Goal: Transaction & Acquisition: Purchase product/service

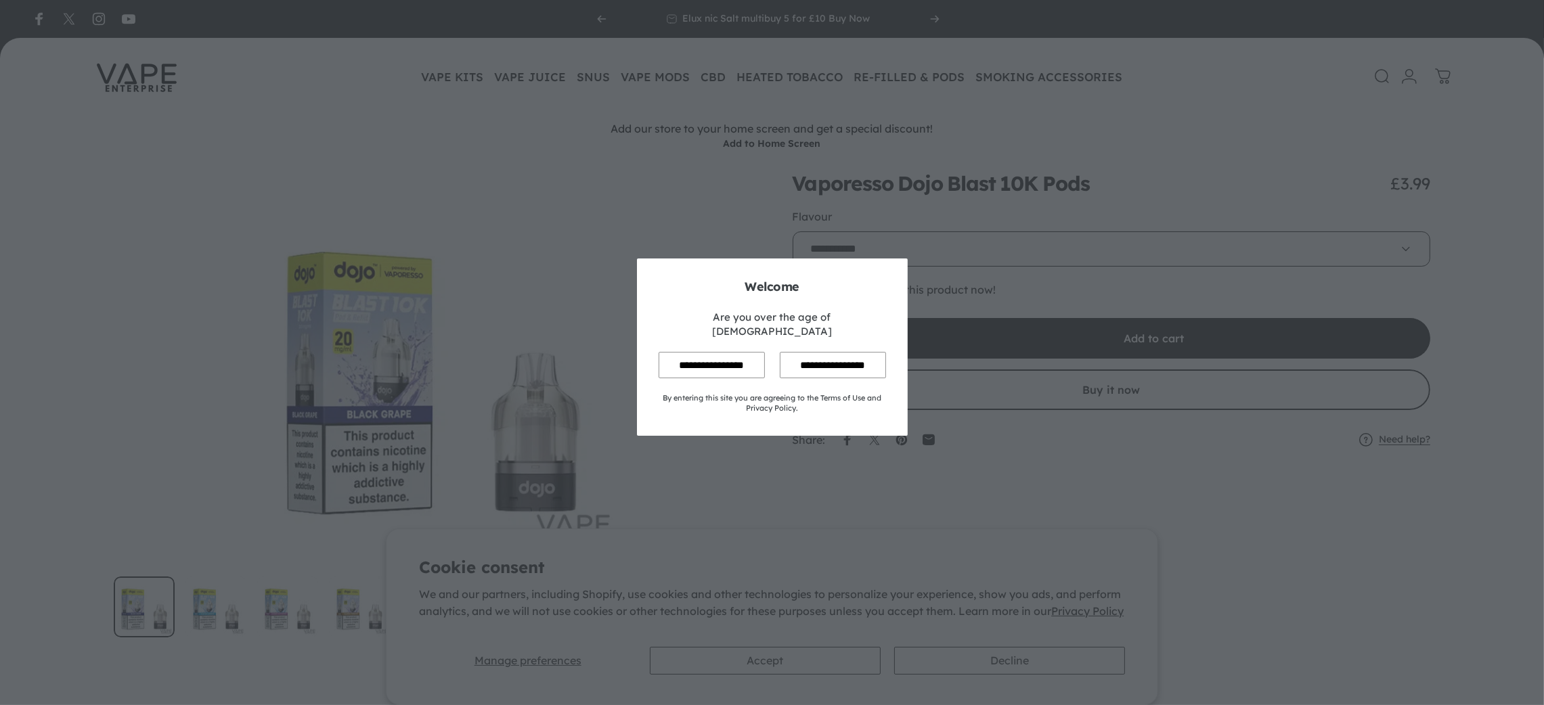
click at [714, 352] on input "**********" at bounding box center [712, 365] width 106 height 26
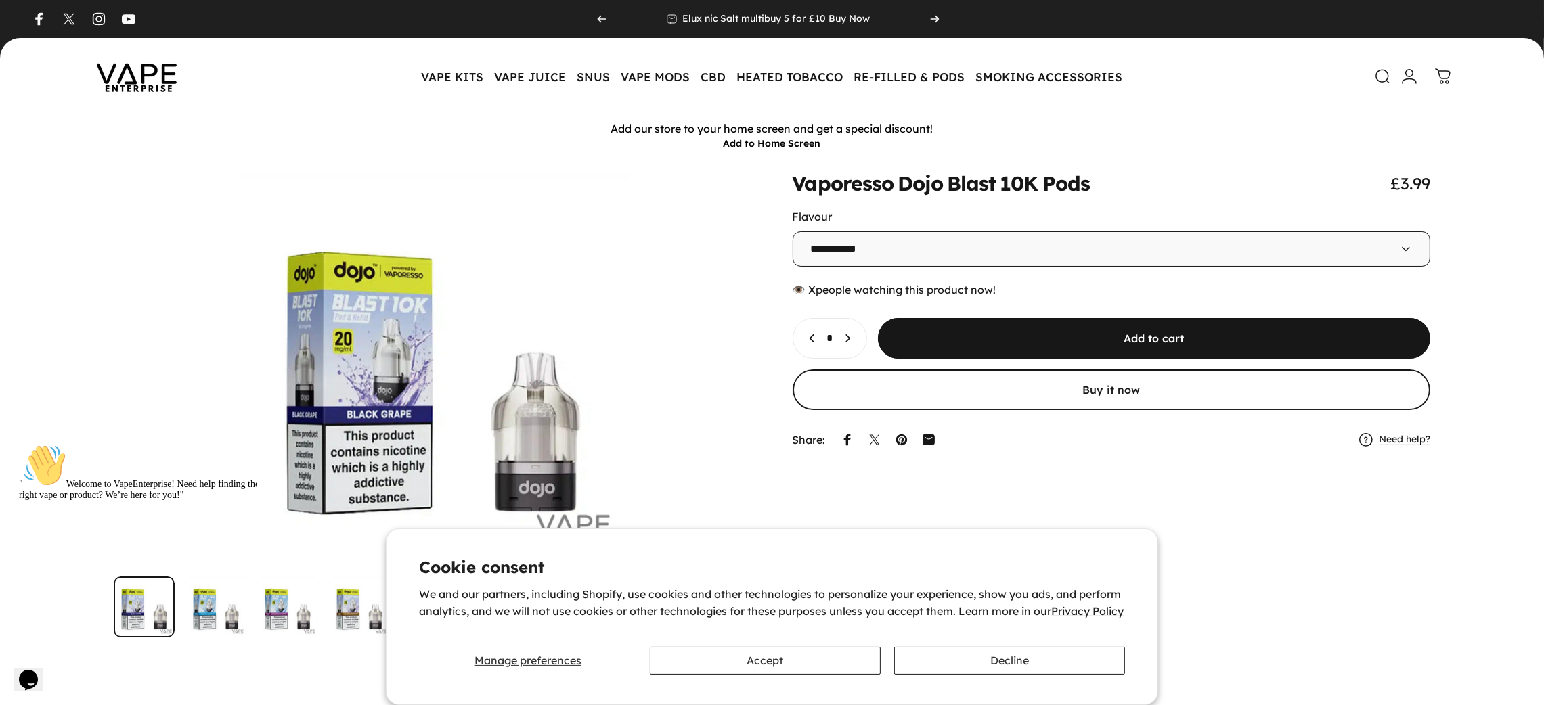
click at [1380, 77] on icon at bounding box center [1383, 76] width 16 height 16
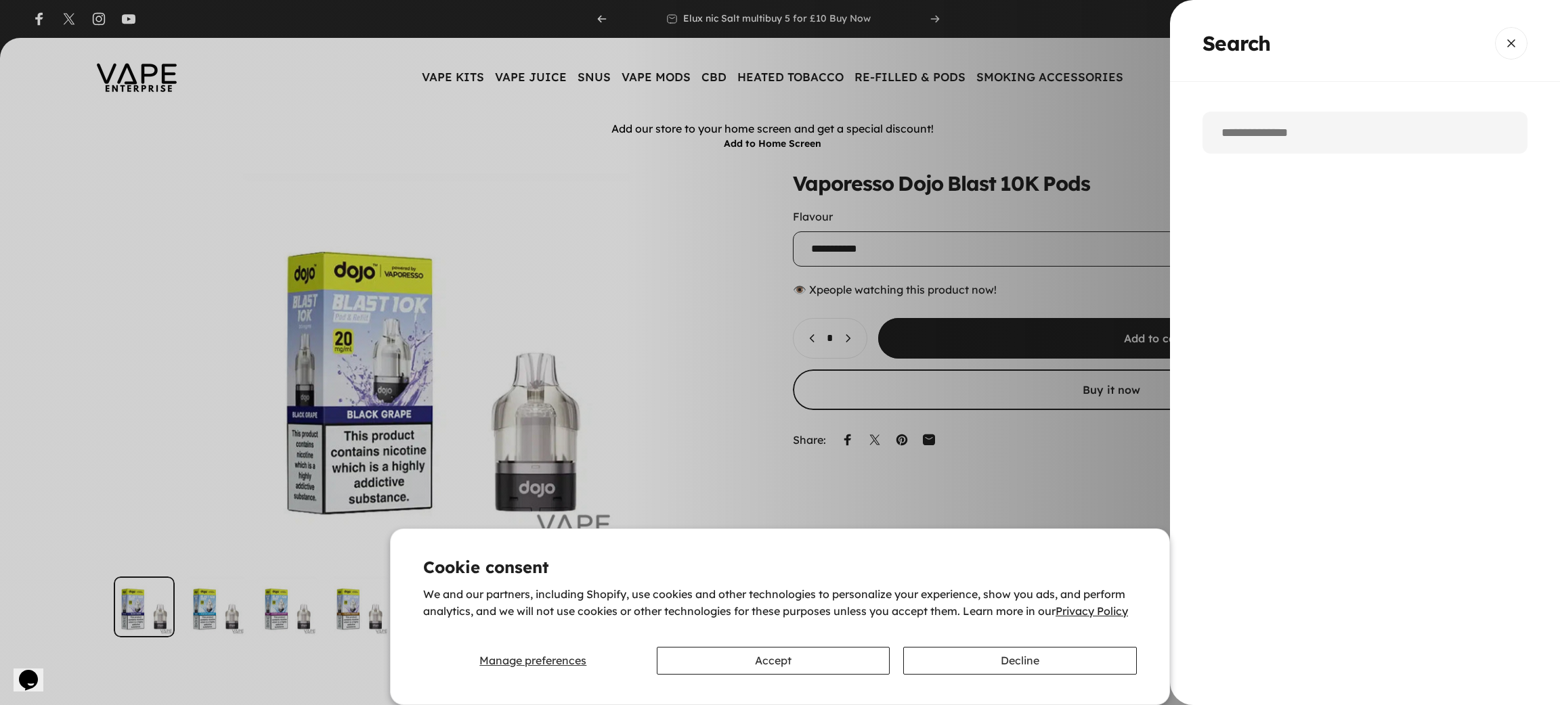
paste input "**********"
type input "**********"
